Goal: Task Accomplishment & Management: Manage account settings

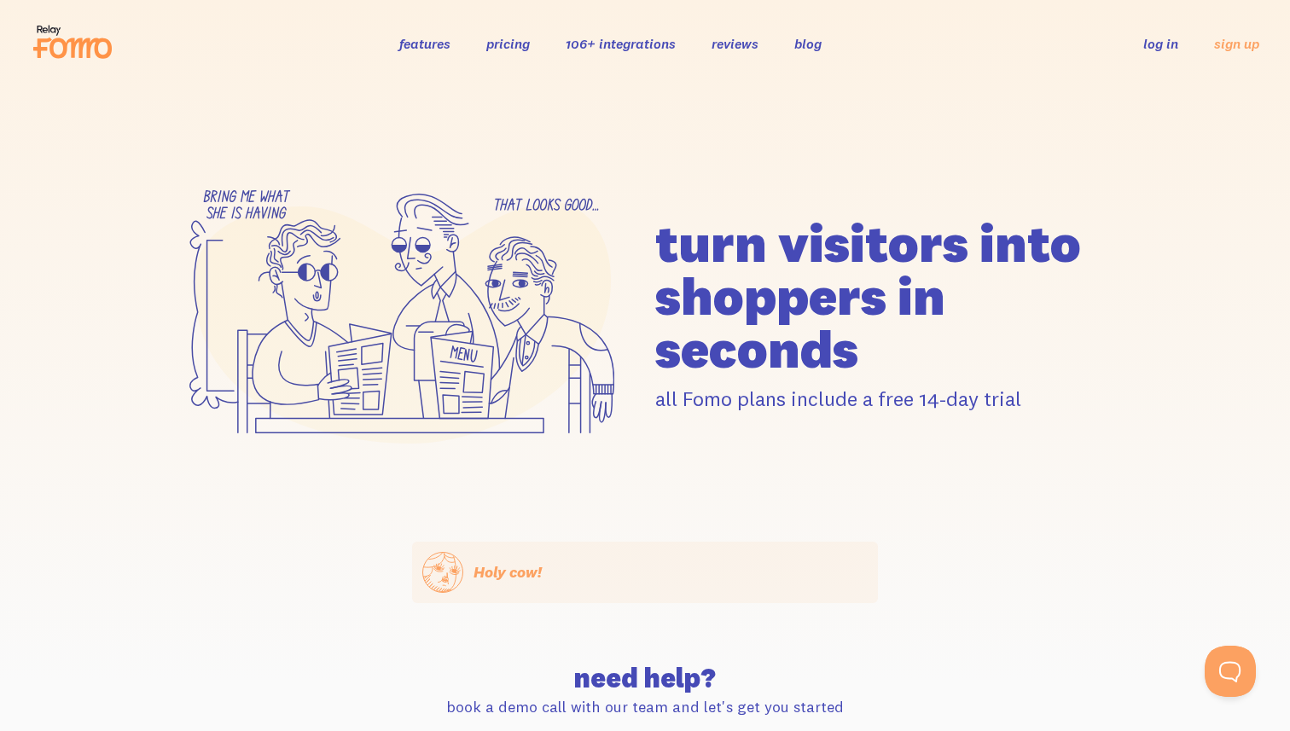
click at [730, 241] on h1 "turn visitors into shoppers in seconds" at bounding box center [888, 296] width 466 height 159
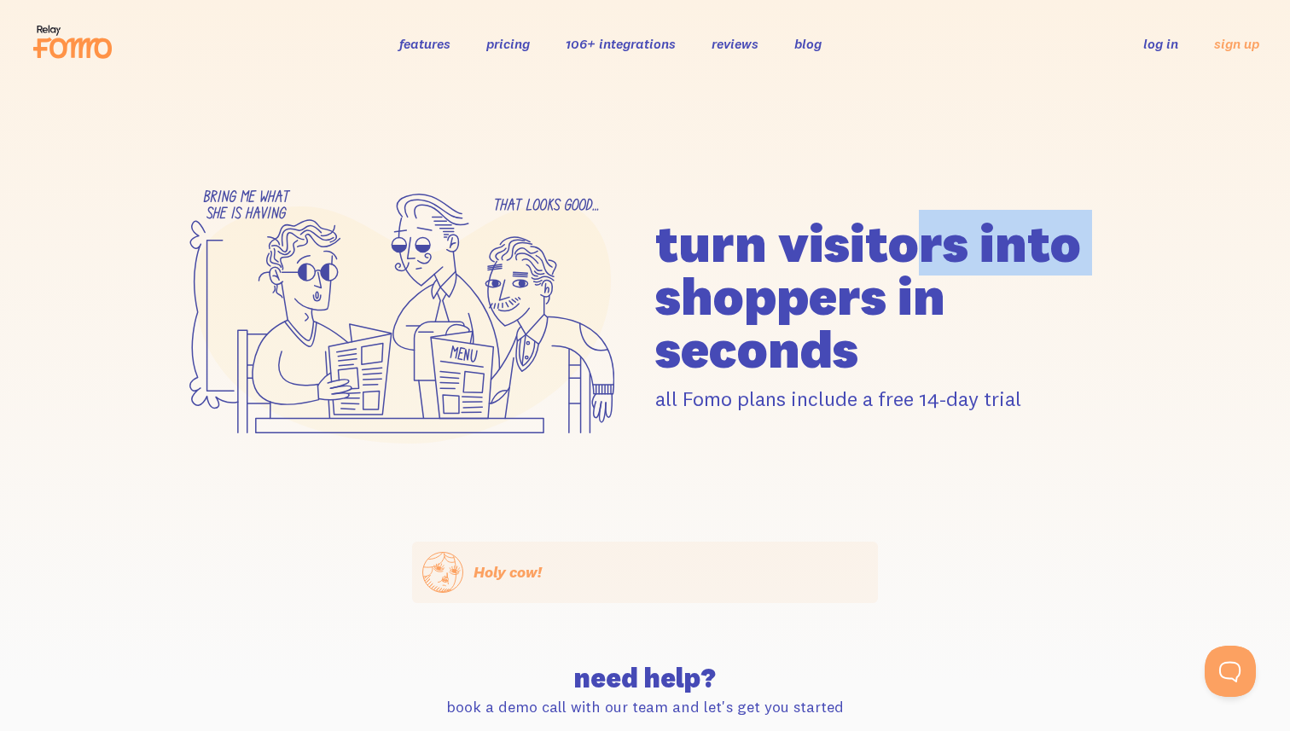
click at [730, 241] on h1 "turn visitors into shoppers in seconds" at bounding box center [888, 296] width 466 height 159
click at [734, 273] on h1 "turn visitors into shoppers in seconds" at bounding box center [888, 296] width 466 height 159
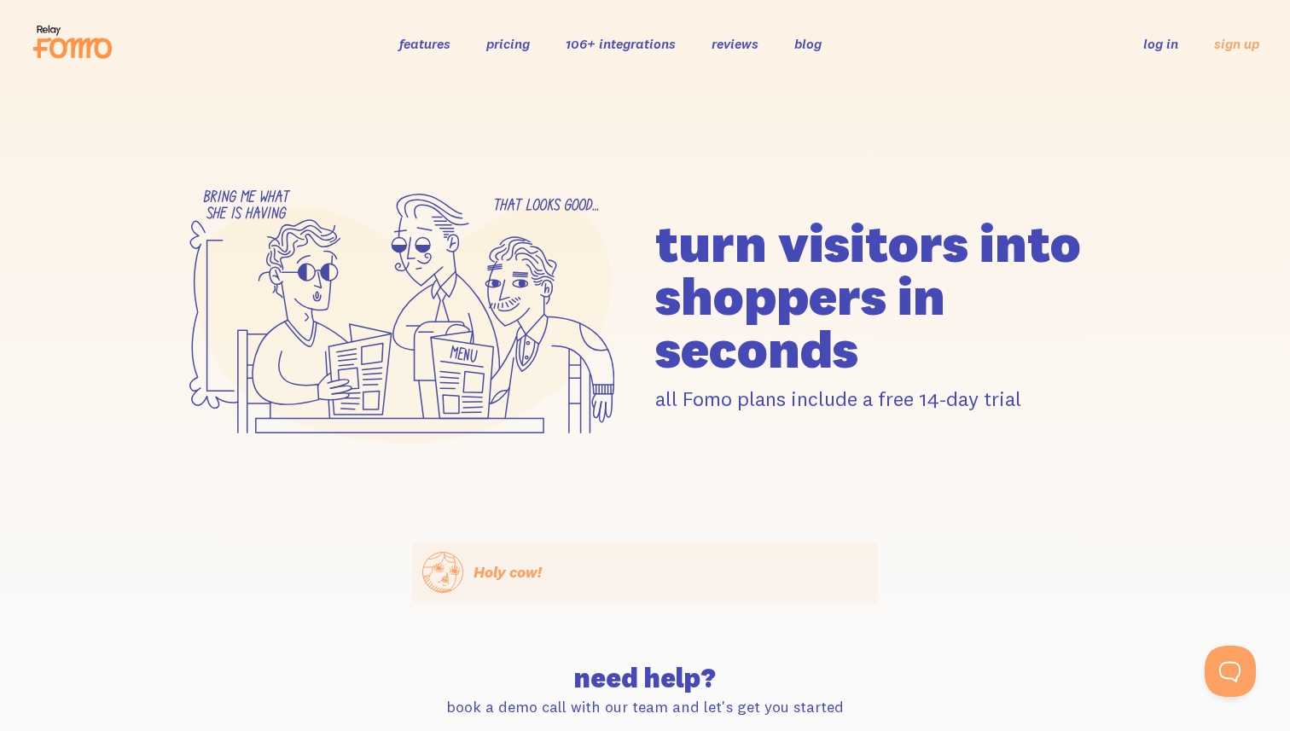
click at [734, 273] on h1 "turn visitors into shoppers in seconds" at bounding box center [888, 296] width 466 height 159
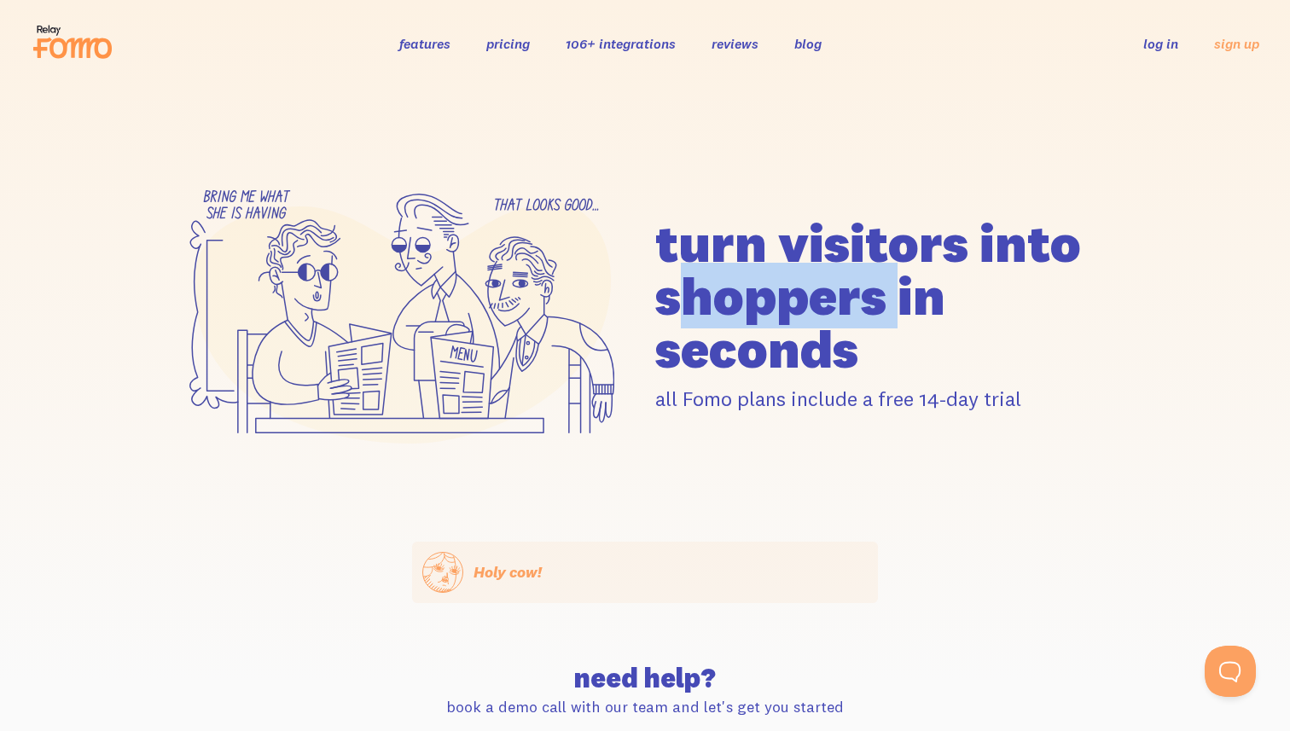
click at [734, 273] on h1 "turn visitors into shoppers in seconds" at bounding box center [888, 296] width 466 height 159
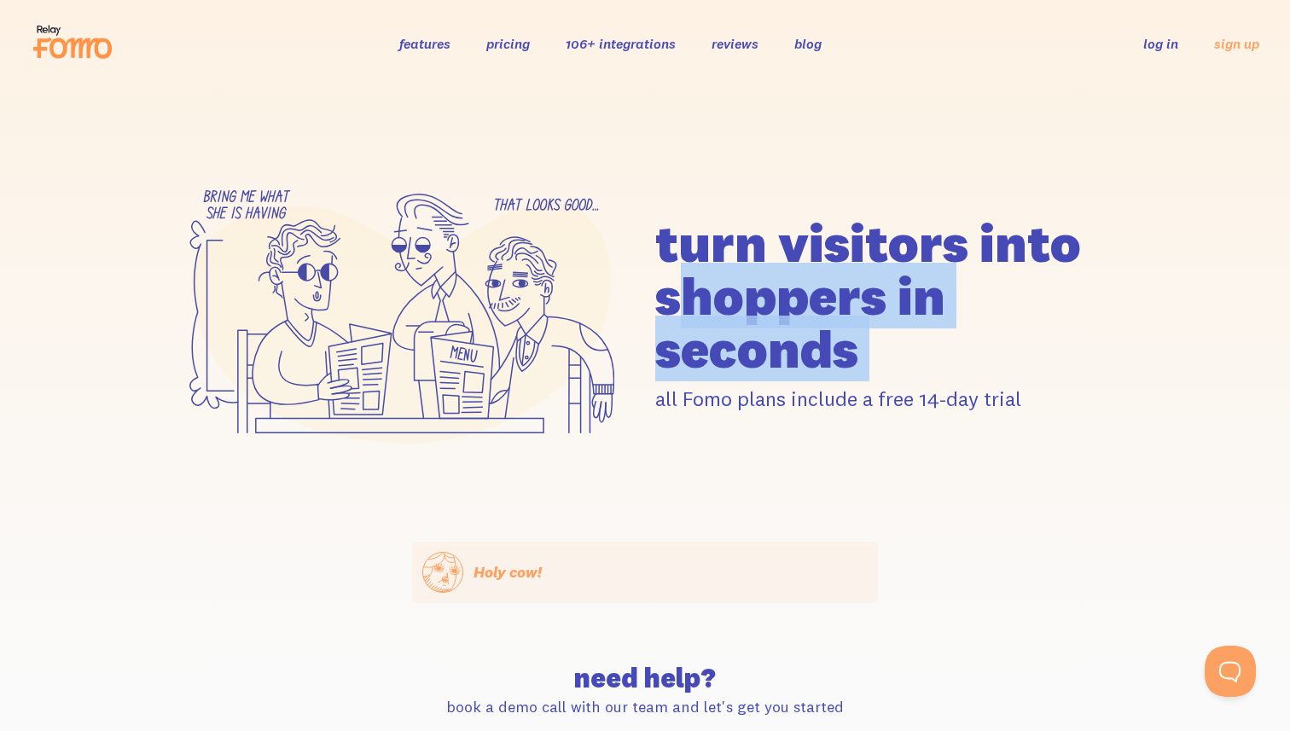
click at [734, 273] on h1 "turn visitors into shoppers in seconds" at bounding box center [888, 296] width 466 height 159
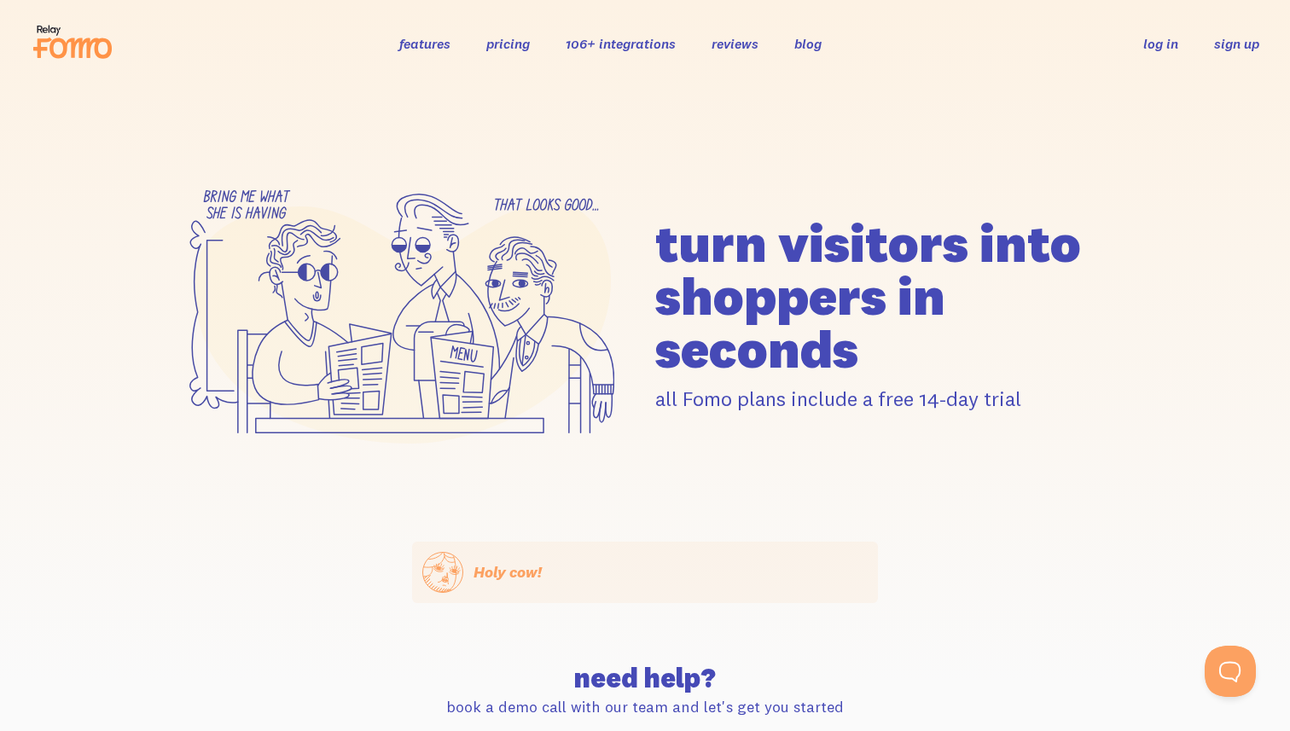
click at [1233, 38] on link "sign up" at bounding box center [1236, 44] width 45 height 18
click at [1169, 55] on div "features pricing 106+ integrations reviews blog log in sign up log in sign up" at bounding box center [645, 43] width 1228 height 46
click at [1154, 42] on link "log in" at bounding box center [1160, 43] width 35 height 17
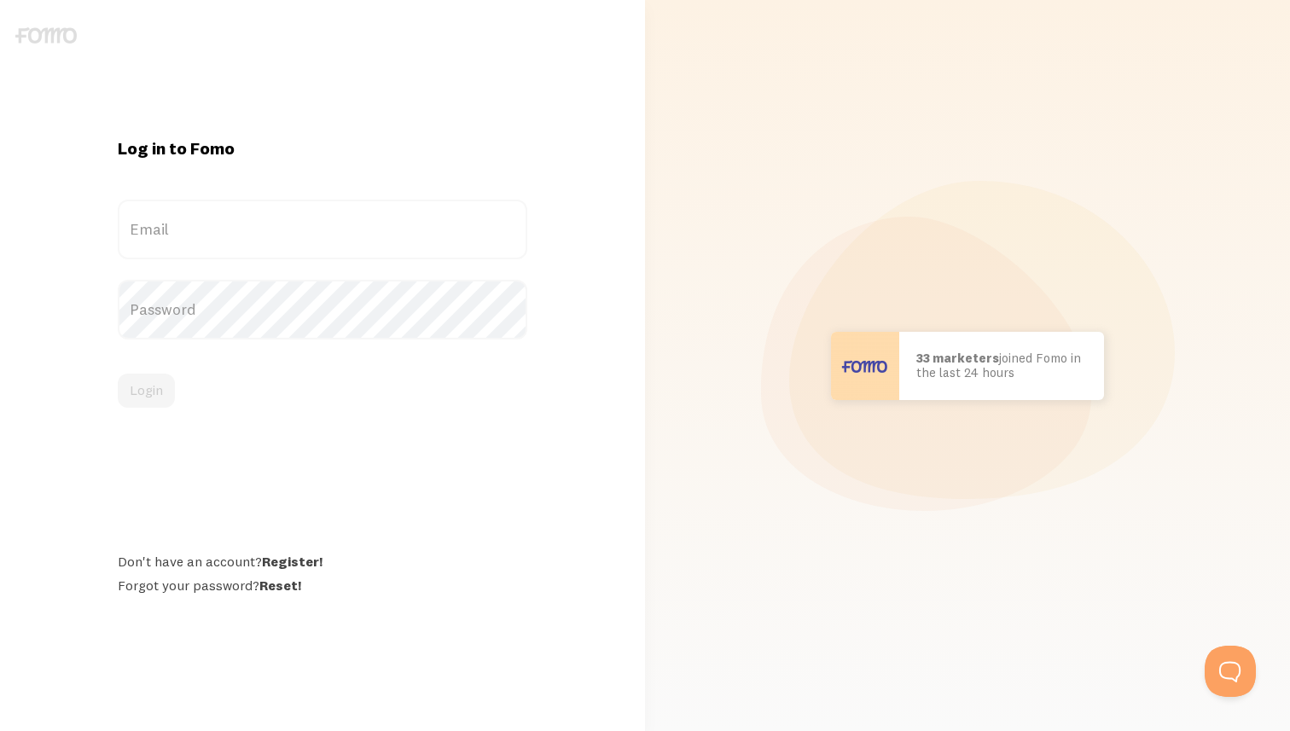
click at [374, 247] on label "Email" at bounding box center [322, 230] width 409 height 60
click at [374, 247] on input "Email" at bounding box center [322, 230] width 409 height 60
click at [272, 407] on div "Login" at bounding box center [322, 391] width 409 height 34
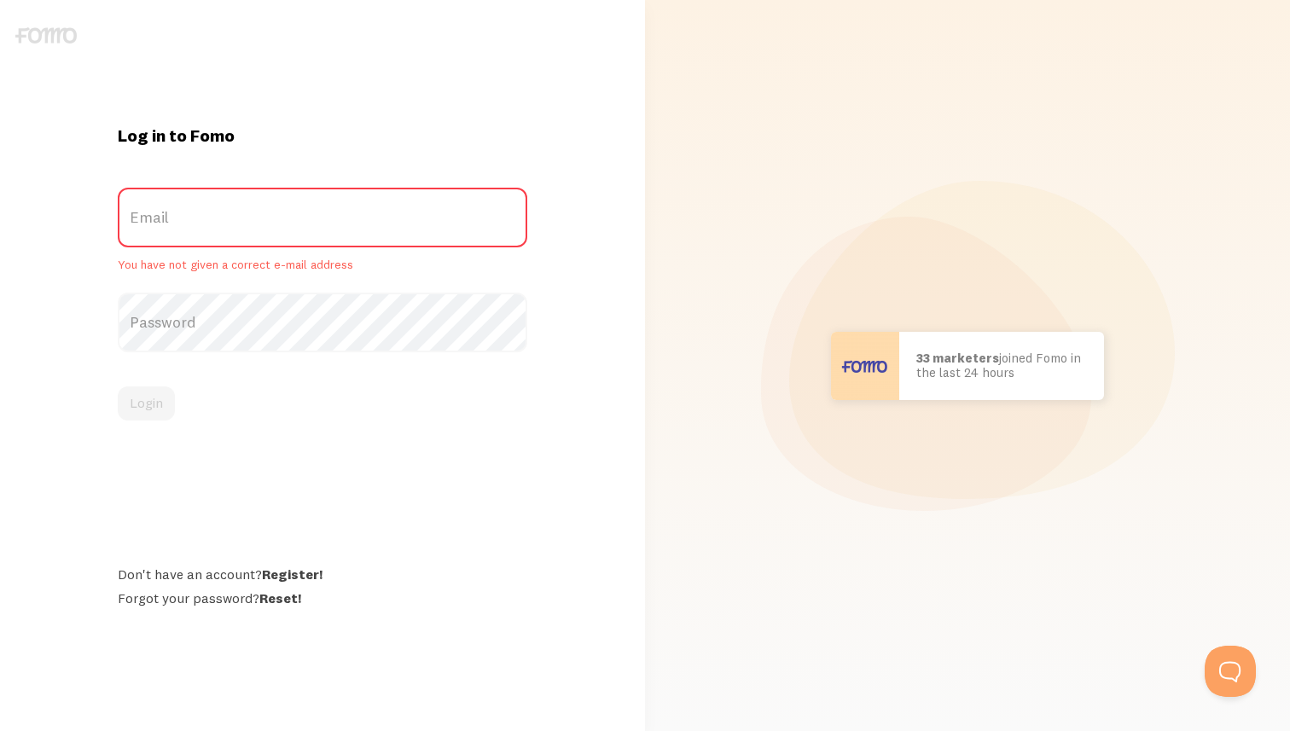
click at [136, 403] on div "Login" at bounding box center [322, 403] width 409 height 34
click at [220, 333] on label "Password" at bounding box center [322, 323] width 409 height 60
click at [236, 386] on form "Email You have not given a correct e-mail address Password Login" at bounding box center [322, 305] width 409 height 234
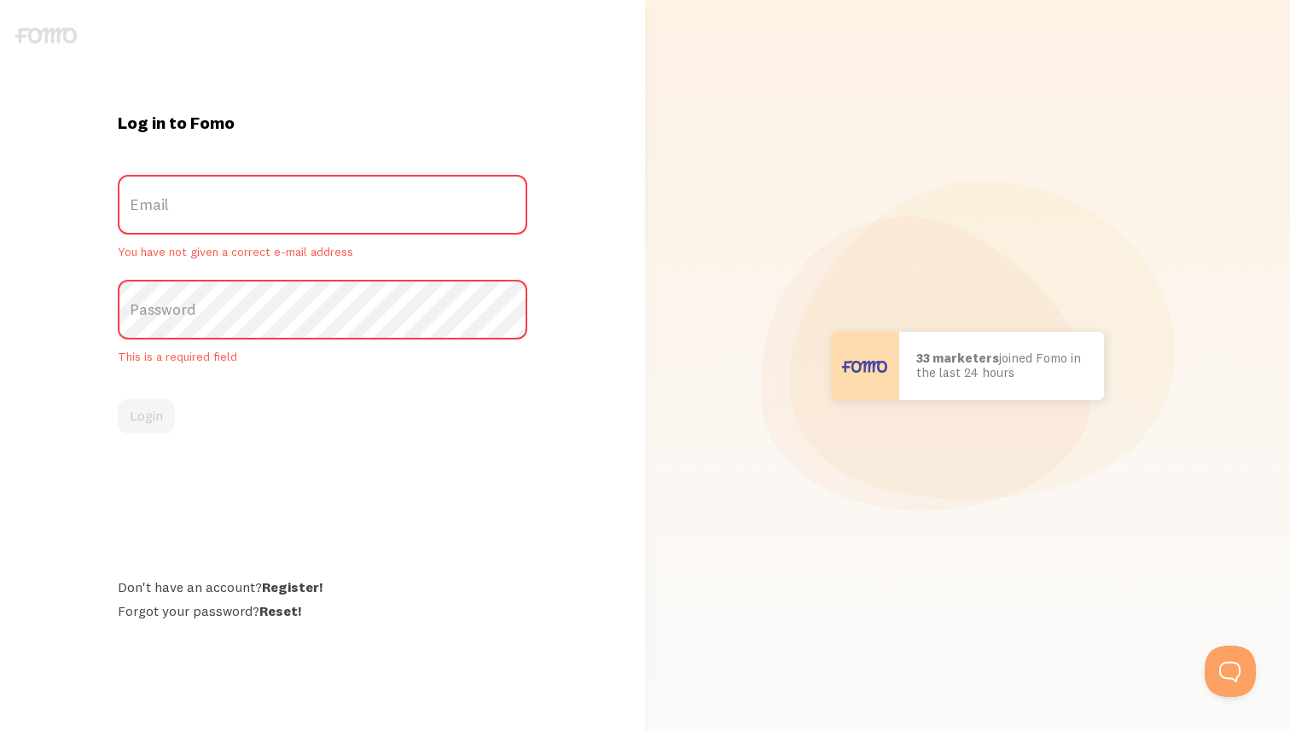
click at [152, 402] on div "Login" at bounding box center [322, 416] width 409 height 34
click at [309, 415] on div "Login" at bounding box center [322, 416] width 409 height 34
